Goal: Communication & Community: Answer question/provide support

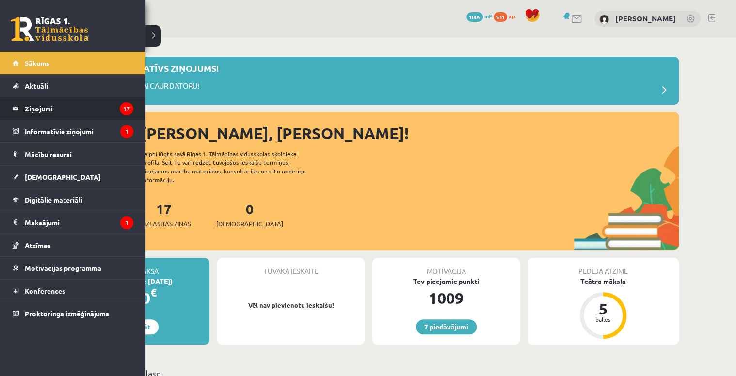
click at [91, 98] on legend "Ziņojumi 17" at bounding box center [79, 108] width 109 height 22
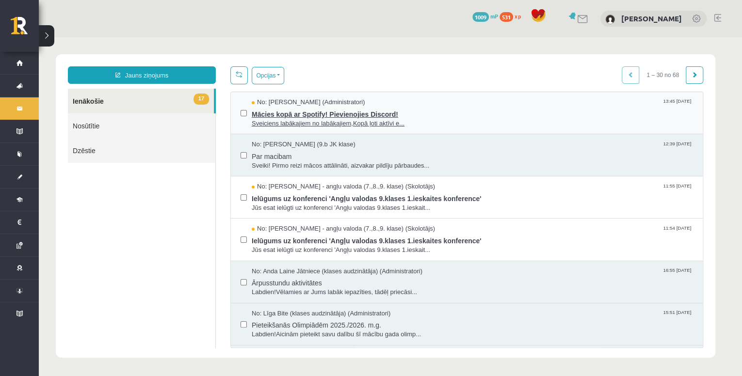
click at [514, 115] on span "Mācies kopā ar Spotify! Pievienojies Discord!" at bounding box center [472, 113] width 441 height 12
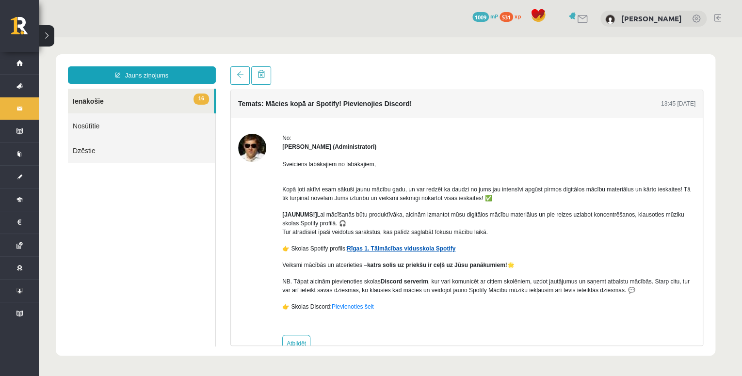
click at [414, 247] on link "Rīgas 1. Tālmācības vidusskola Spotify" at bounding box center [401, 248] width 109 height 7
click at [114, 107] on link "16 Ienākošie" at bounding box center [141, 101] width 146 height 25
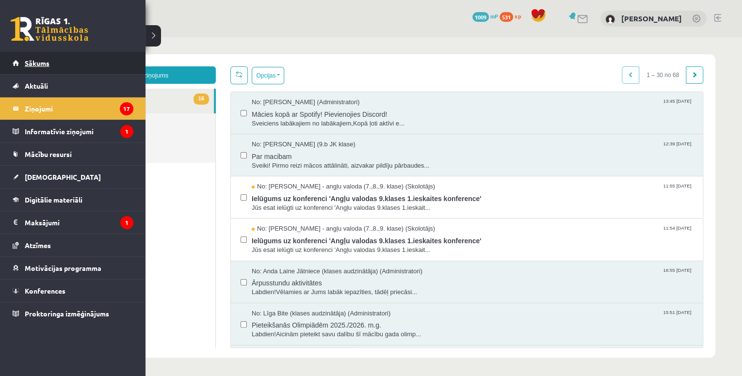
click at [44, 69] on link "Sākums" at bounding box center [73, 63] width 121 height 22
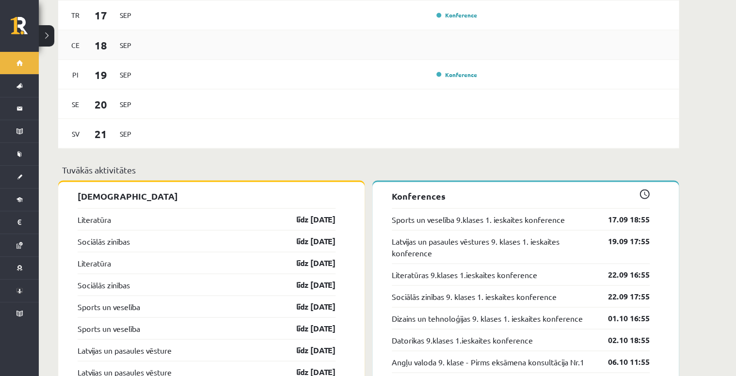
scroll to position [892, 0]
